Goal: Information Seeking & Learning: Learn about a topic

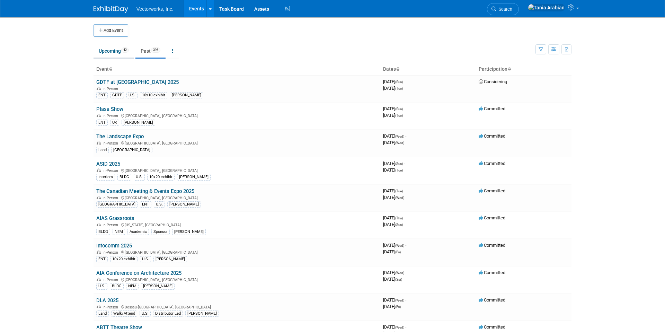
click at [112, 53] on link "Upcoming 42" at bounding box center [113, 50] width 40 height 13
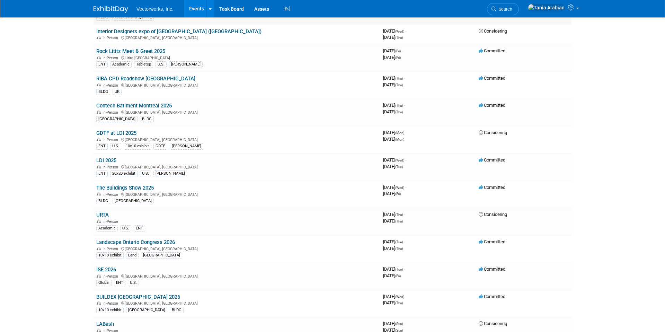
scroll to position [235, 0]
click at [133, 295] on link "BUILDEX [GEOGRAPHIC_DATA] 2026" at bounding box center [138, 295] width 84 height 6
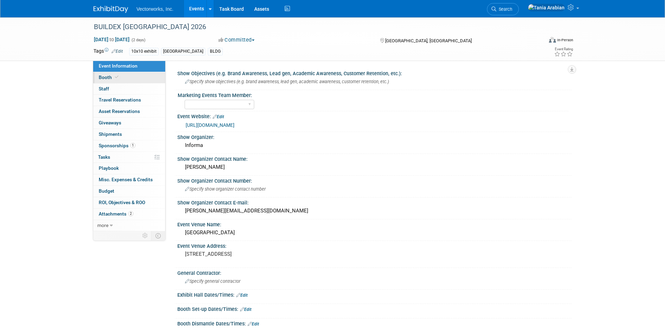
click at [124, 77] on link "Booth" at bounding box center [129, 77] width 72 height 11
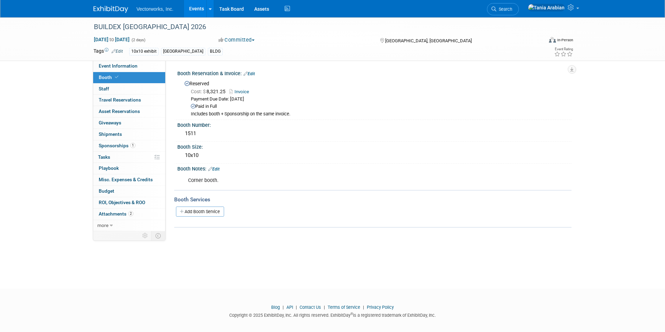
click at [194, 8] on link "Events" at bounding box center [196, 8] width 25 height 17
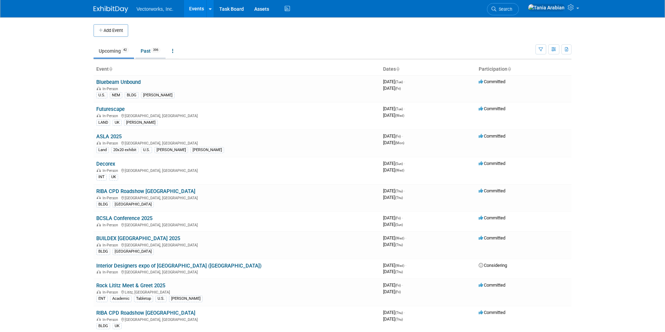
click at [145, 51] on link "Past 396" at bounding box center [150, 50] width 30 height 13
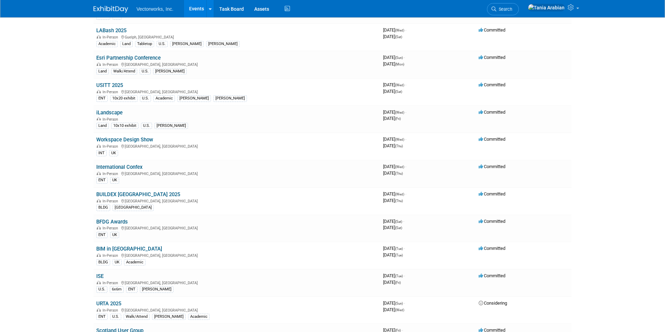
scroll to position [721, 0]
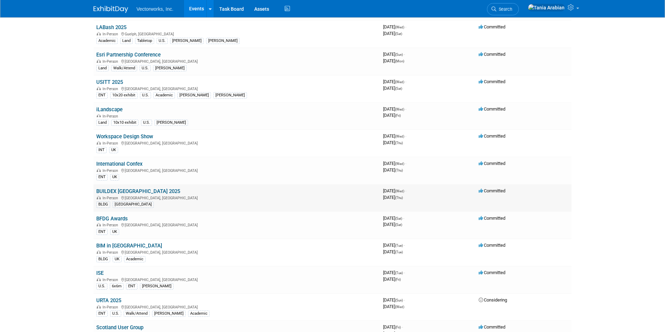
click at [133, 192] on link "BUILDEX [GEOGRAPHIC_DATA] 2025" at bounding box center [138, 191] width 84 height 6
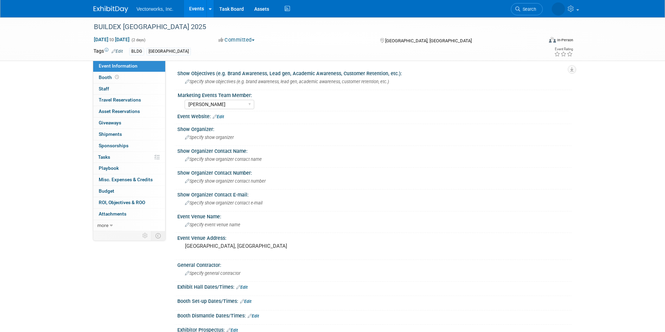
select select "[PERSON_NAME]"
